Goal: Task Accomplishment & Management: Manage account settings

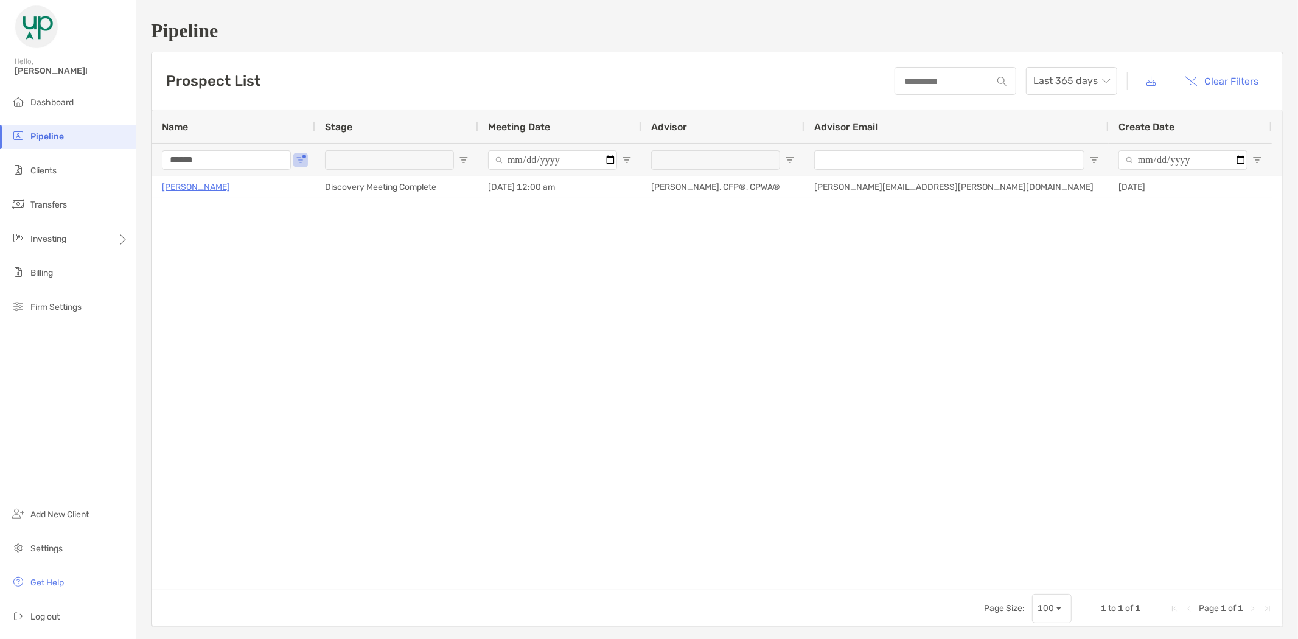
drag, startPoint x: 231, startPoint y: 159, endPoint x: 149, endPoint y: 124, distance: 90.0
click at [150, 159] on div "Pipeline Prospect List Last 365 days Clear Filters 1 to 1 of 1. Page 1 of 1 Nam…" at bounding box center [717, 323] width 1162 height 647
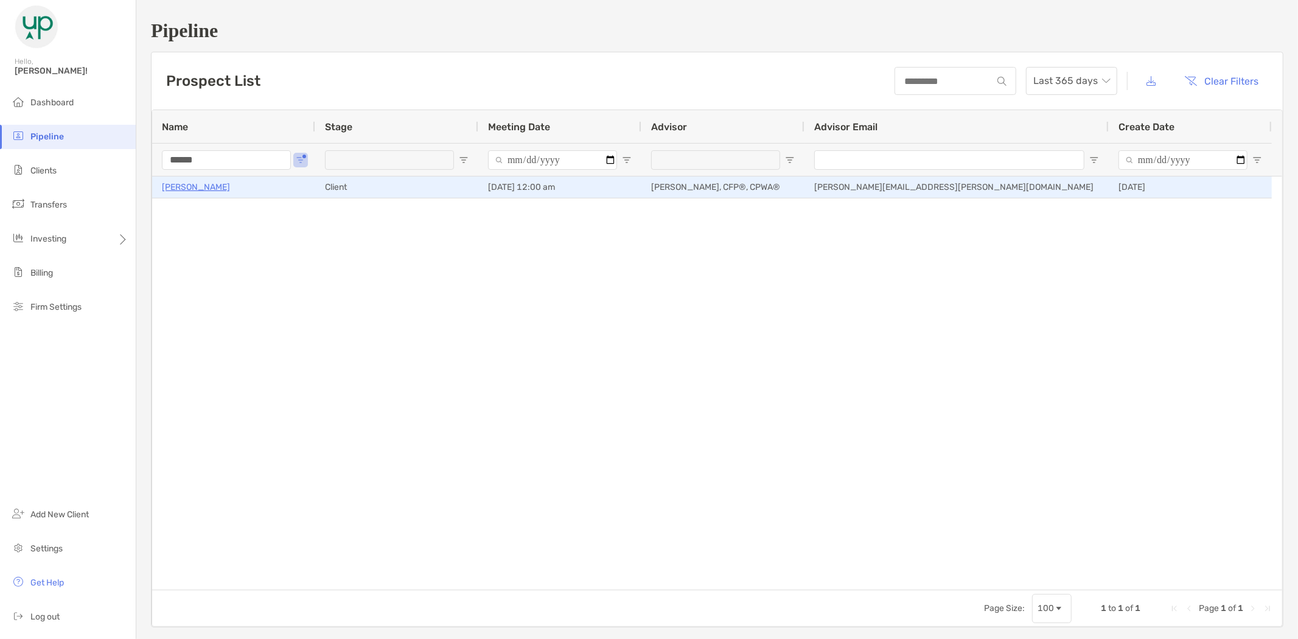
type input "******"
click at [192, 189] on p "[PERSON_NAME]" at bounding box center [196, 187] width 68 height 15
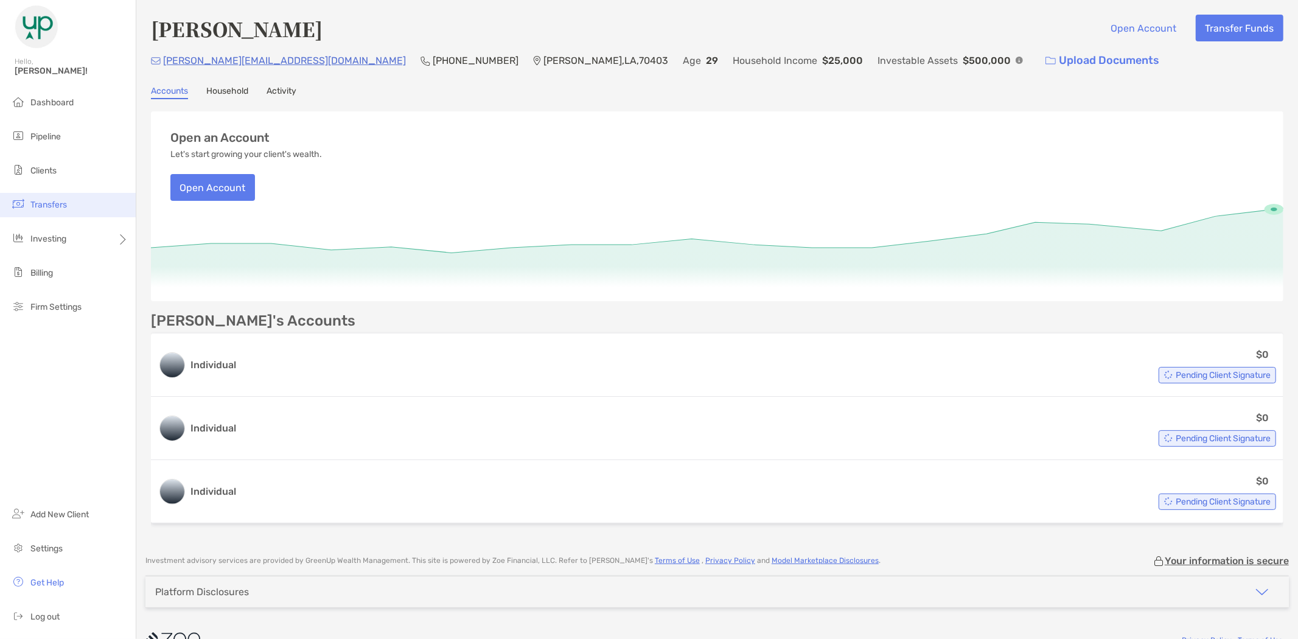
click at [47, 200] on span "Transfers" at bounding box center [48, 205] width 37 height 10
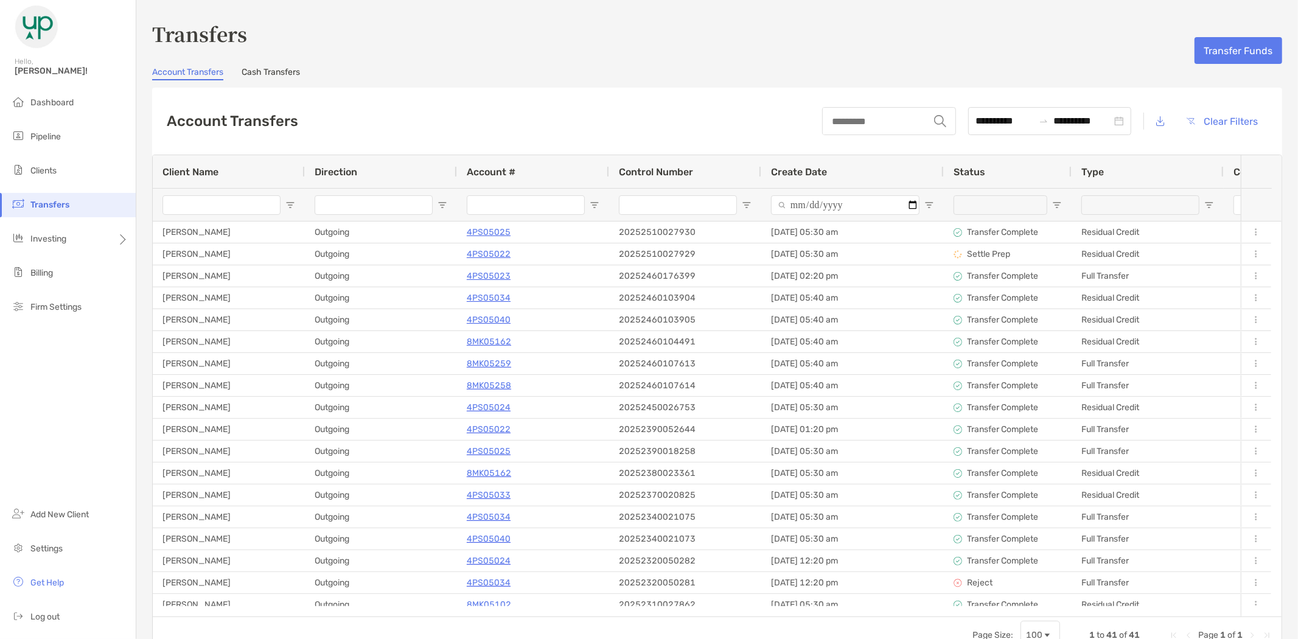
click at [227, 206] on input "Client Name Filter Input" at bounding box center [222, 204] width 118 height 19
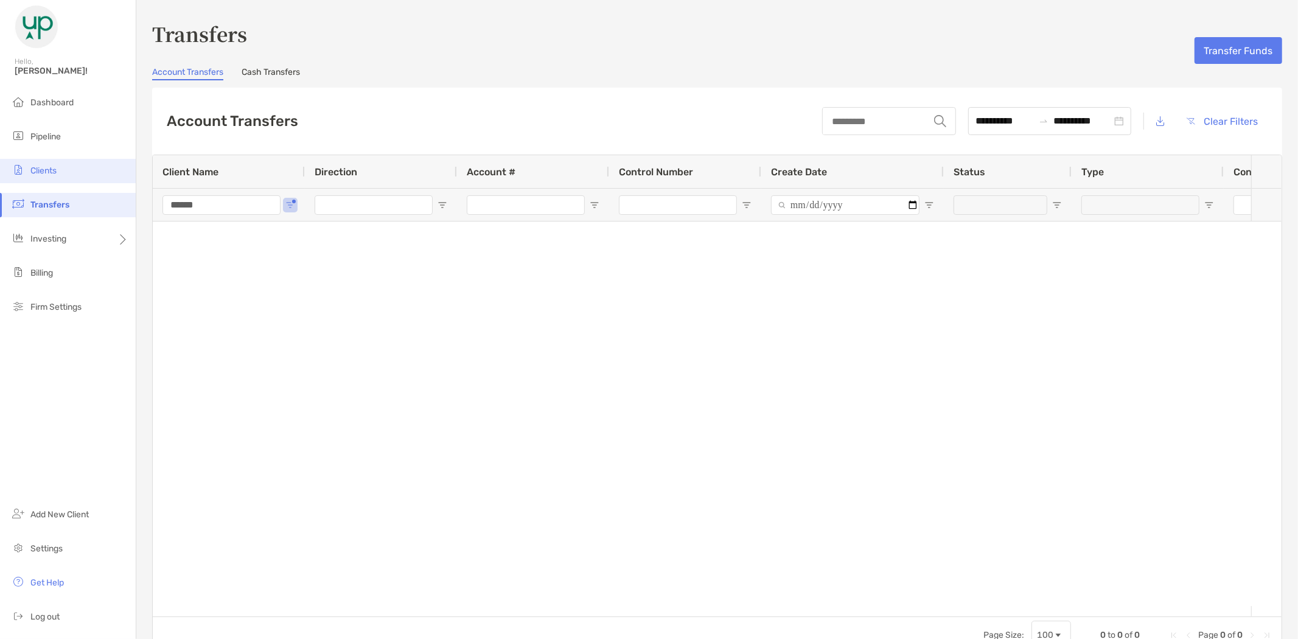
type input "******"
click at [51, 171] on span "Clients" at bounding box center [43, 171] width 26 height 10
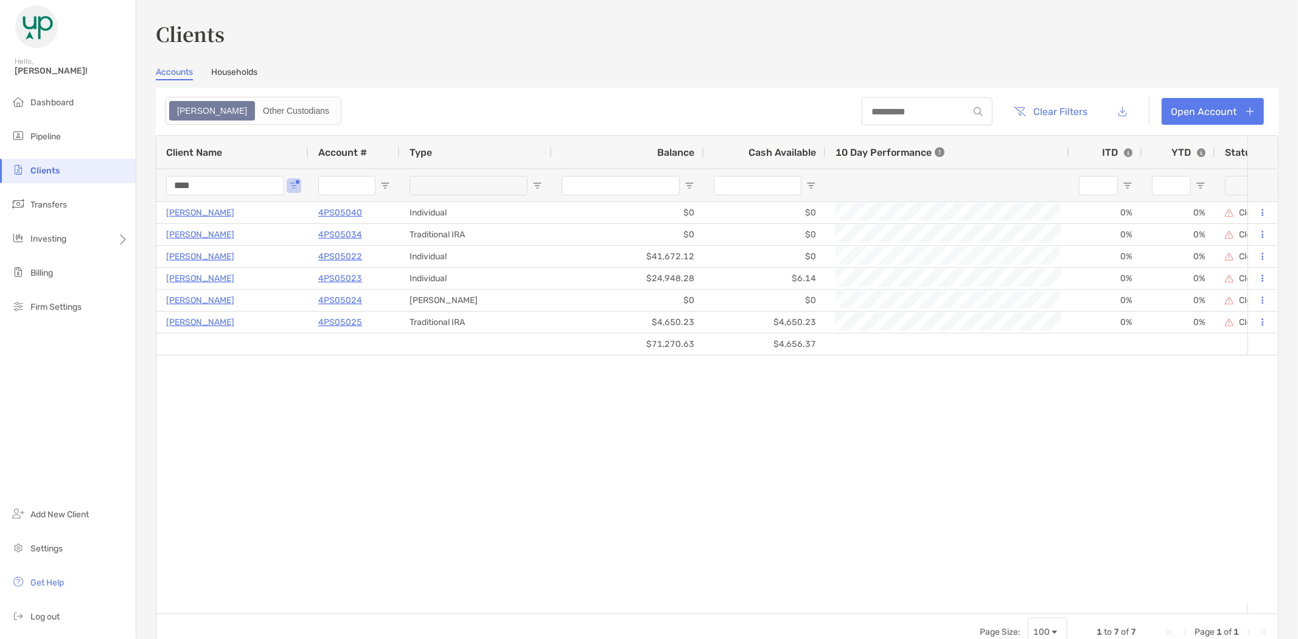
drag, startPoint x: 240, startPoint y: 183, endPoint x: 149, endPoint y: 180, distance: 90.7
click at [149, 180] on div "Clients Accounts Households Zoe Other Custodians Clear Filters Open Account 1 t…" at bounding box center [717, 319] width 1162 height 639
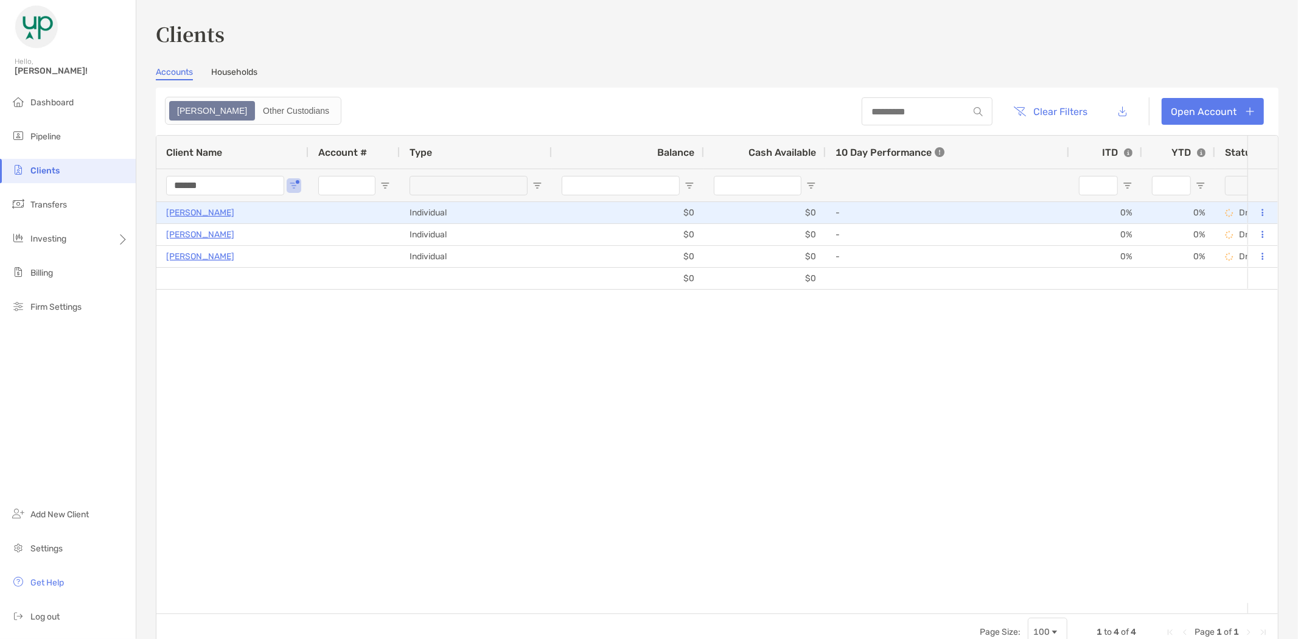
type input "******"
click at [1258, 213] on button at bounding box center [1263, 213] width 11 height 12
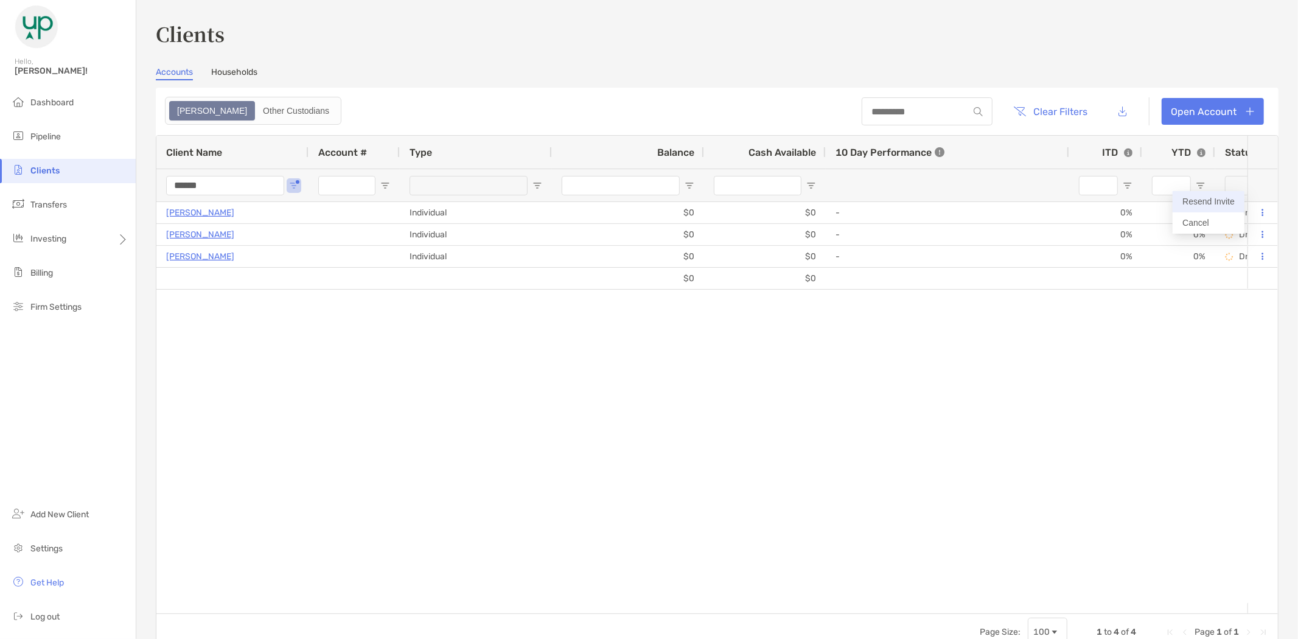
click at [1217, 200] on button "Resend Invite" at bounding box center [1209, 201] width 72 height 21
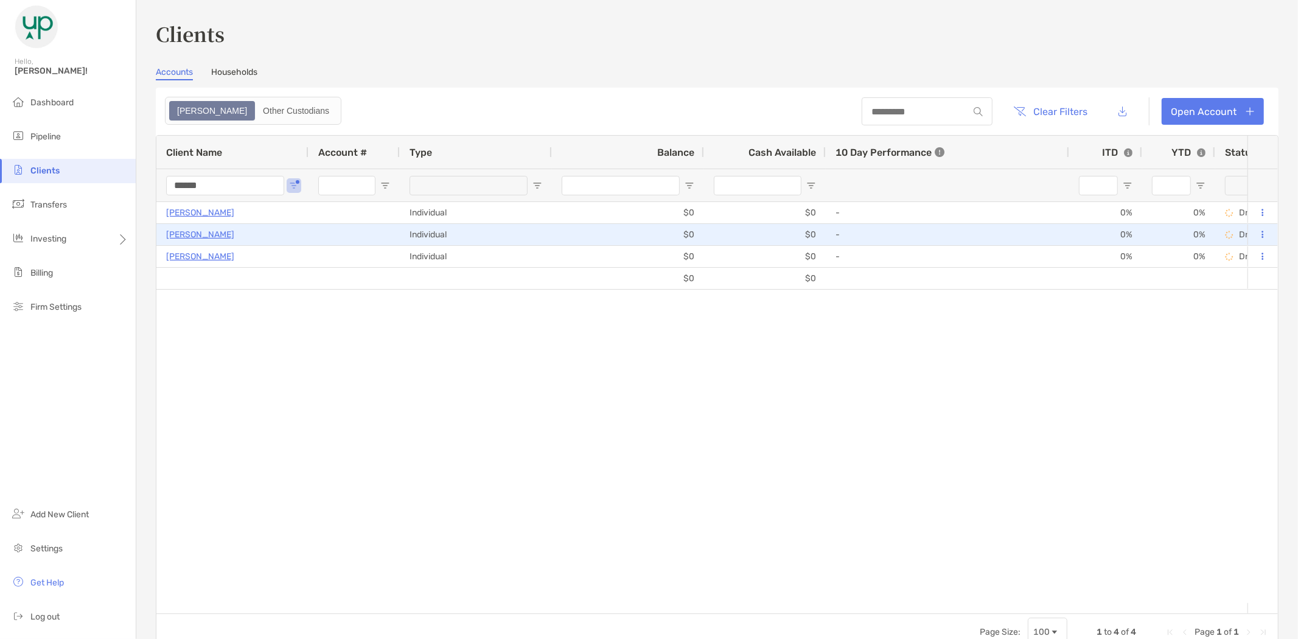
click at [1262, 232] on icon at bounding box center [1263, 235] width 2 height 8
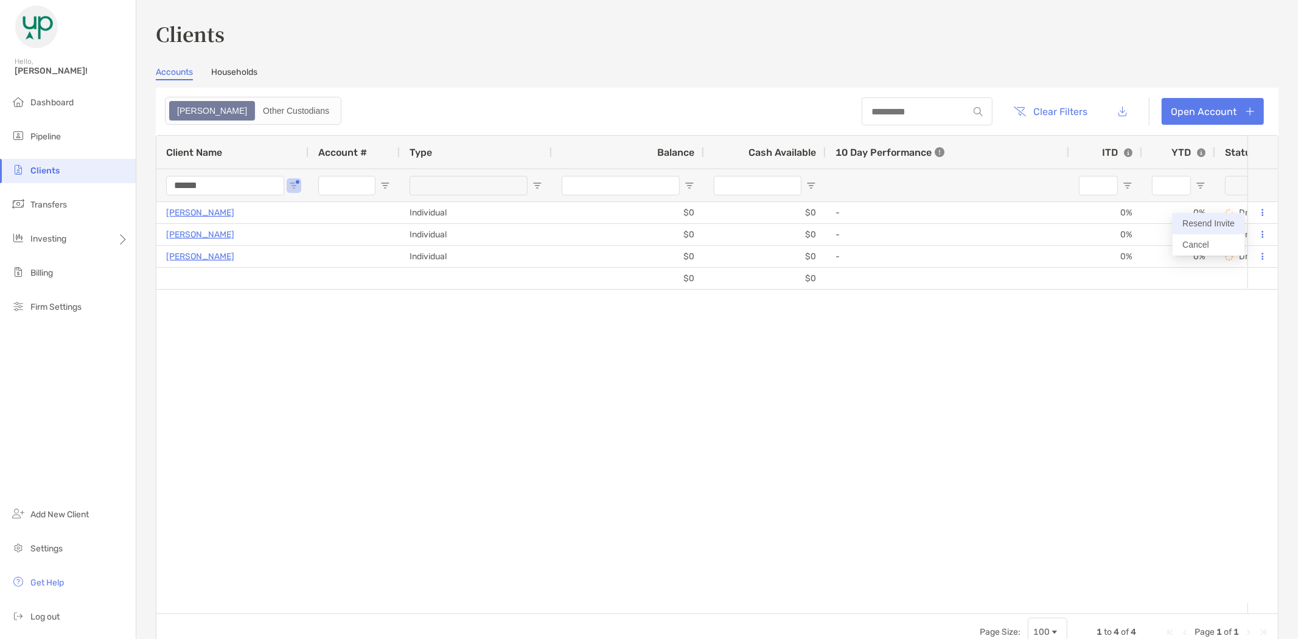
click at [1197, 223] on button "Resend Invite" at bounding box center [1209, 223] width 72 height 21
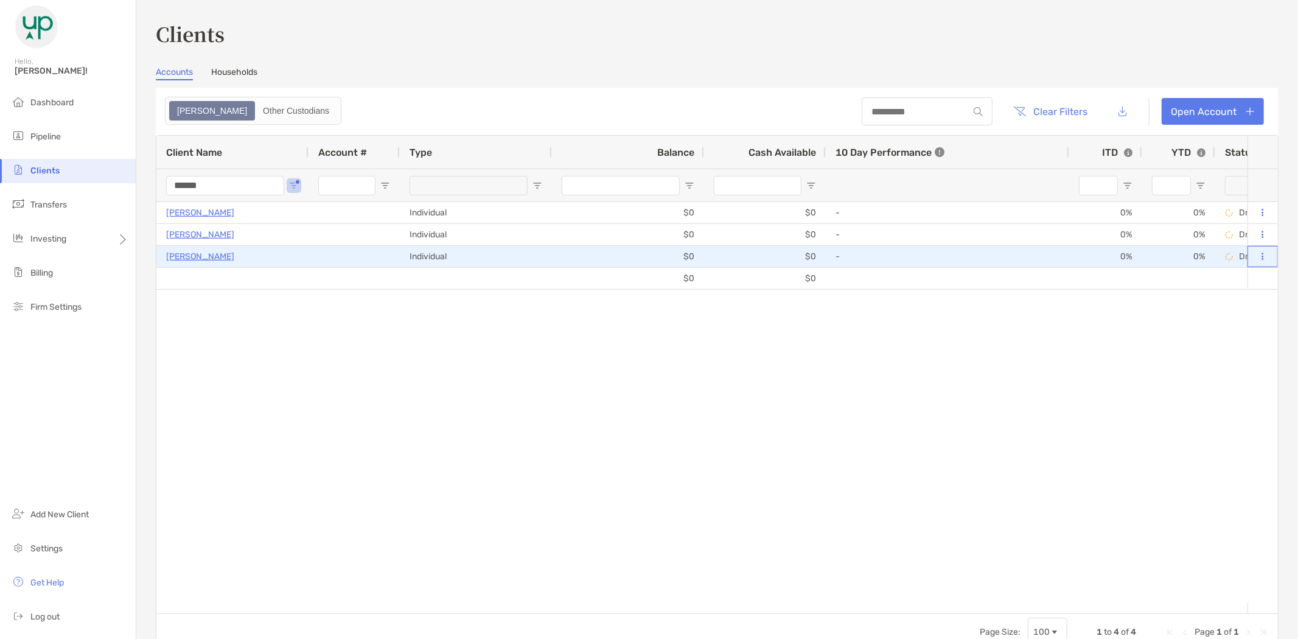
click at [1262, 257] on icon at bounding box center [1263, 257] width 2 height 8
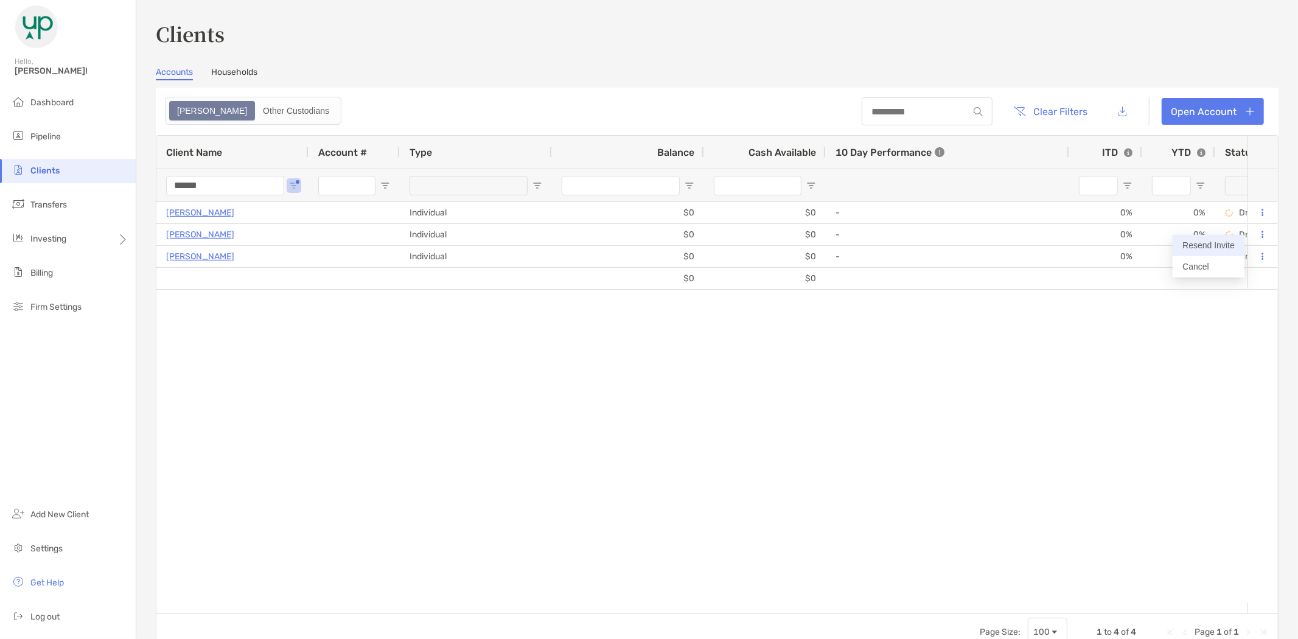
click at [1207, 246] on button "Resend Invite" at bounding box center [1209, 245] width 72 height 21
